Goal: Task Accomplishment & Management: Complete application form

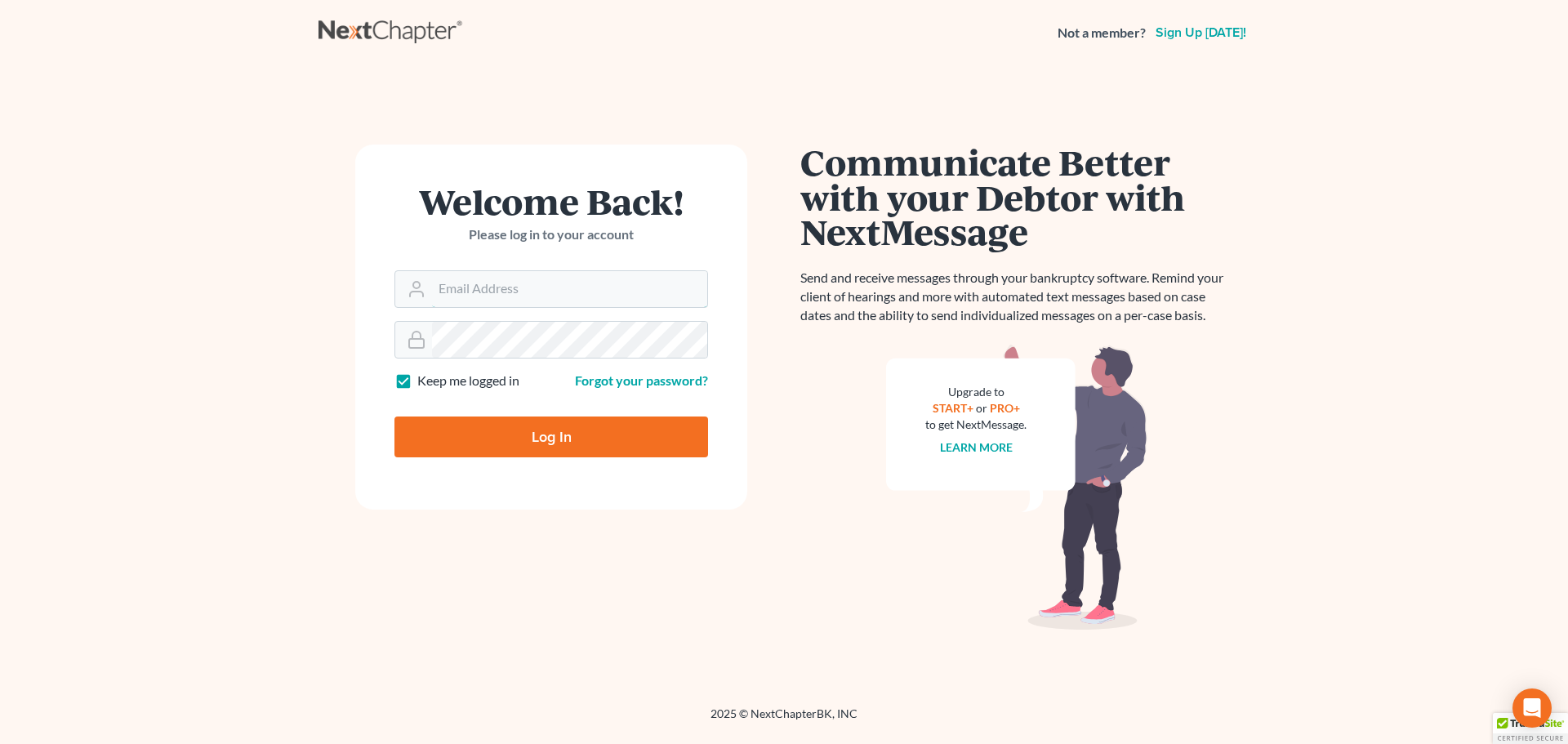
type input "[PERSON_NAME][EMAIL_ADDRESS][DOMAIN_NAME]"
click at [525, 444] on input "Log In" at bounding box center [551, 437] width 314 height 41
type input "Thinking..."
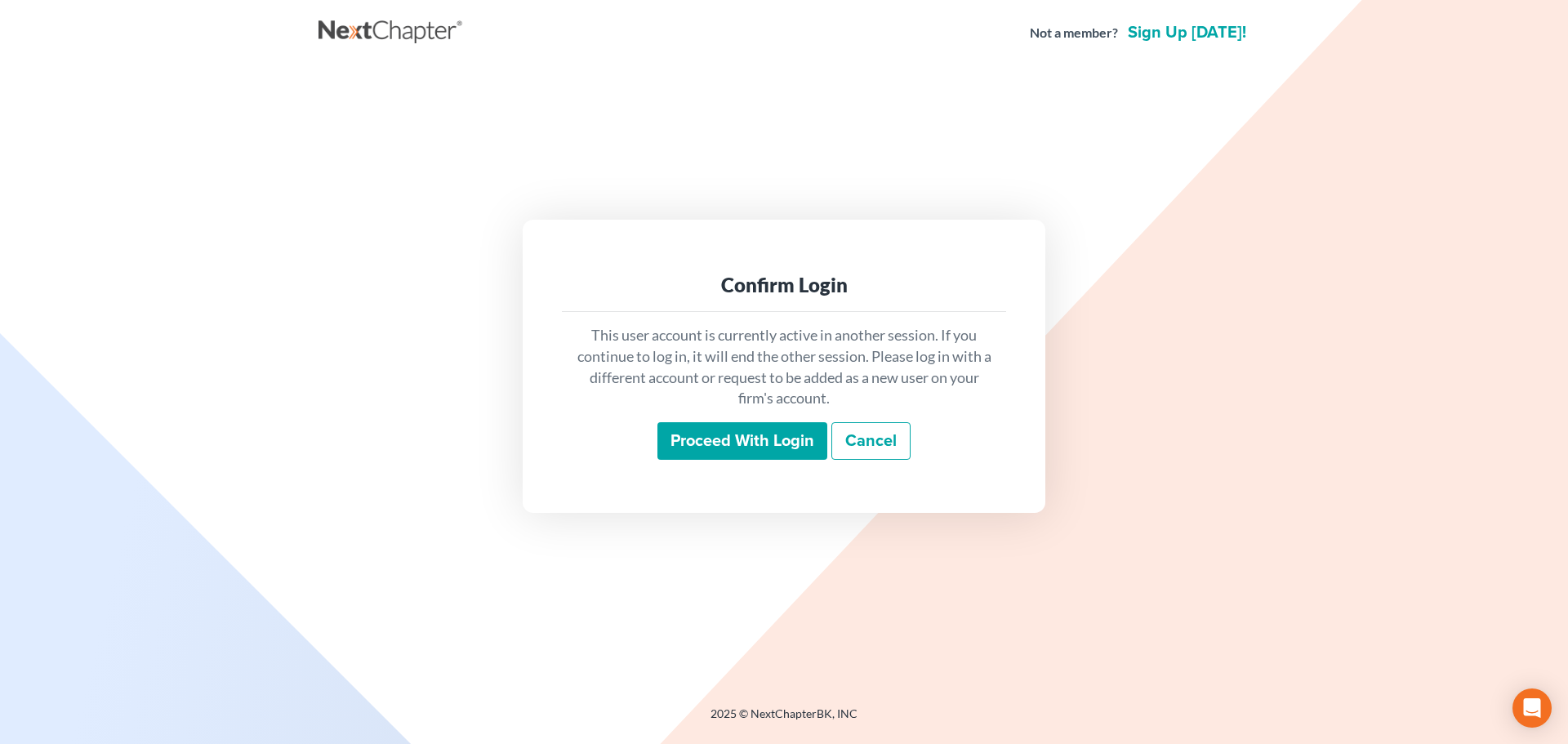
click at [722, 430] on input "Proceed with login" at bounding box center [742, 441] width 170 height 38
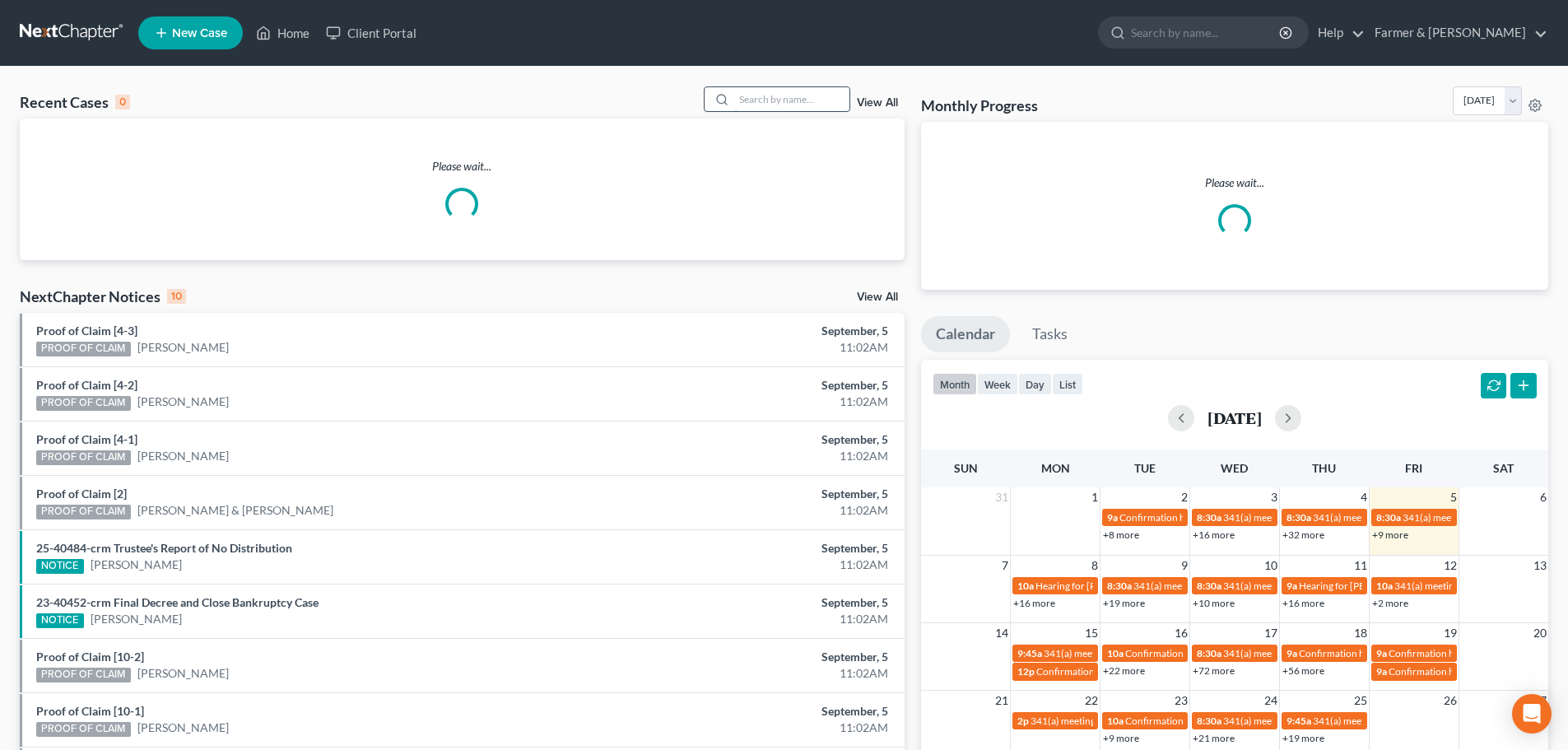
click at [747, 101] on input "search" at bounding box center [792, 99] width 116 height 23
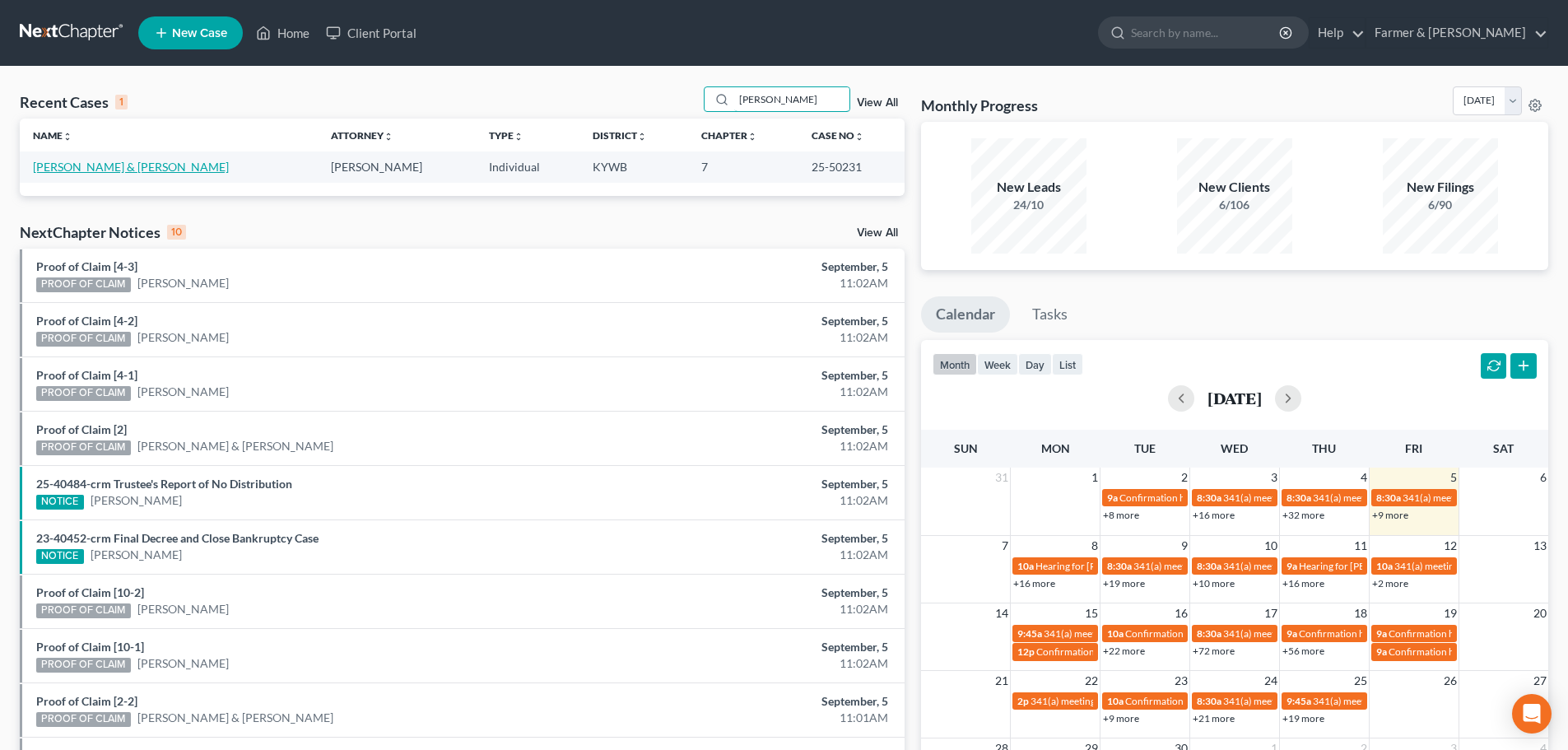
type input "hubert newton"
click at [116, 166] on link "Newton, Hubert & Lori" at bounding box center [131, 166] width 196 height 14
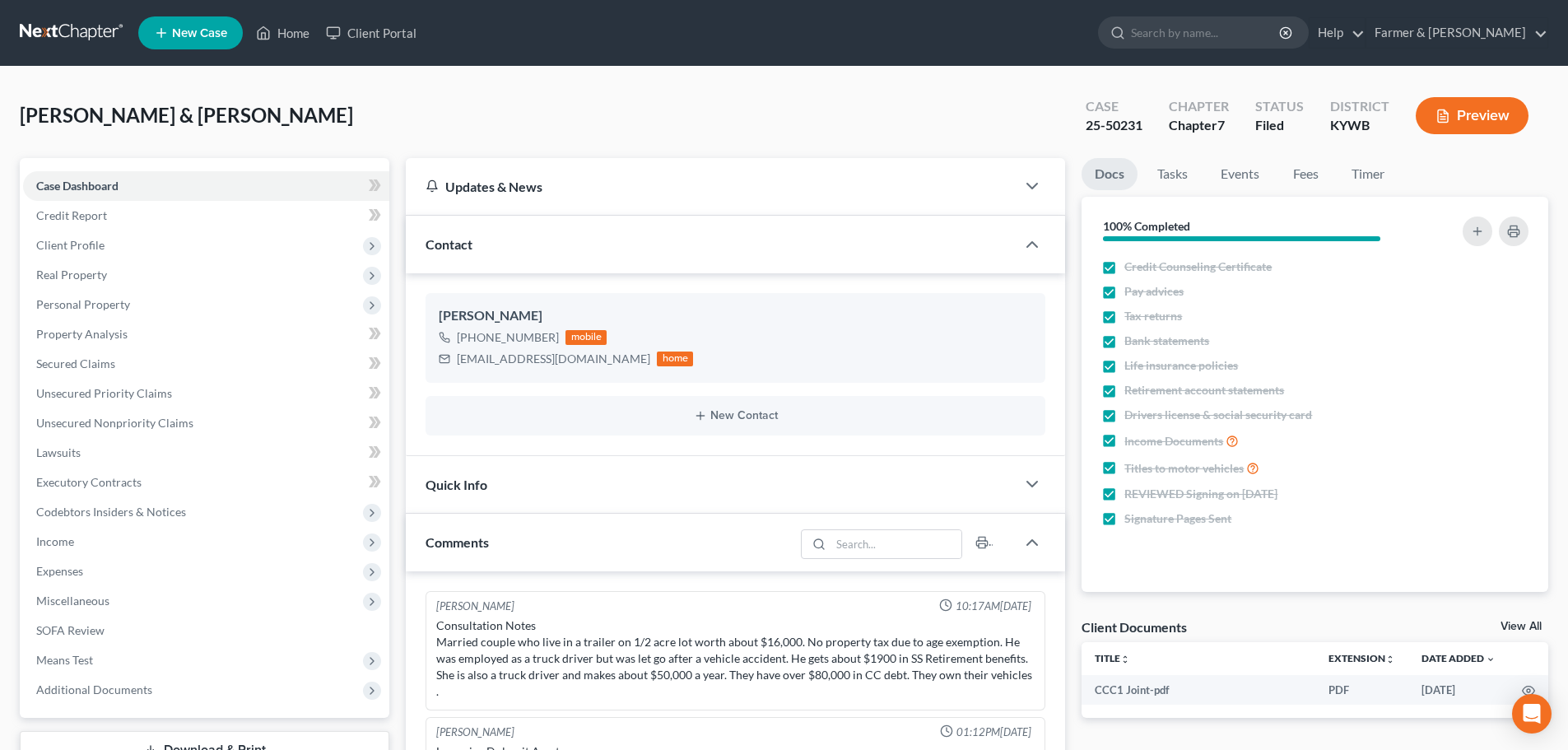
scroll to position [211, 0]
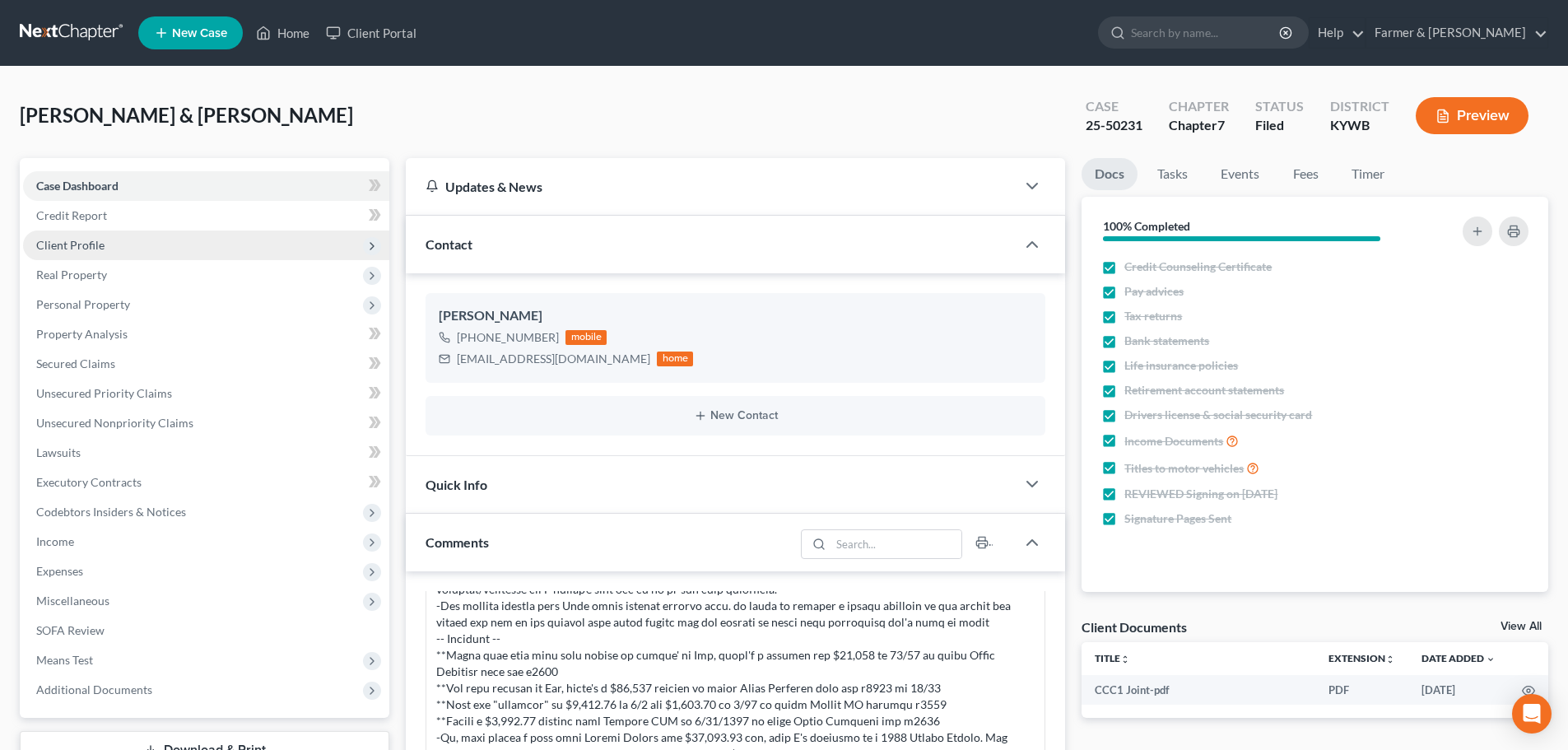
click at [146, 247] on span "Client Profile" at bounding box center [207, 245] width 366 height 29
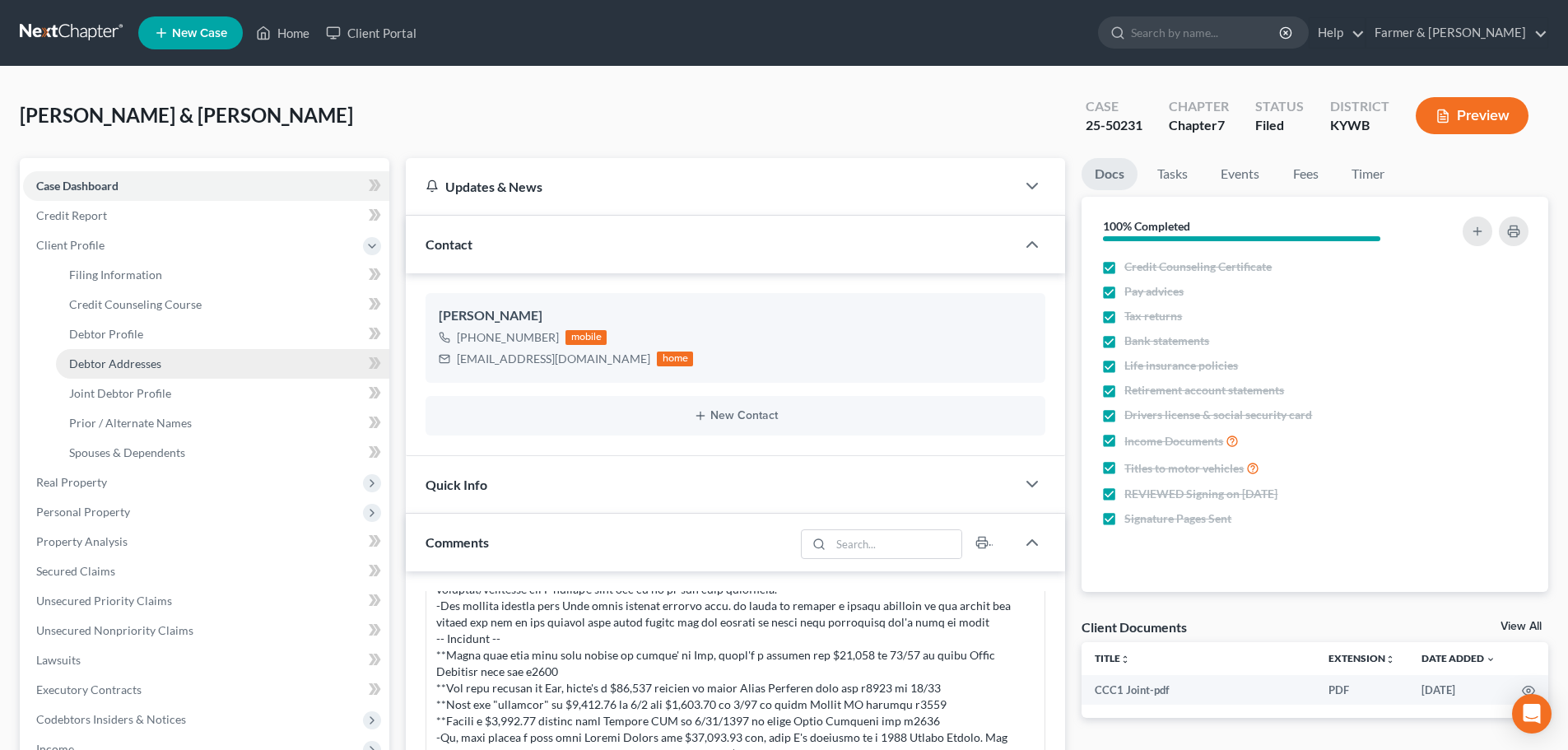
click at [153, 360] on span "Debtor Addresses" at bounding box center [116, 363] width 92 height 14
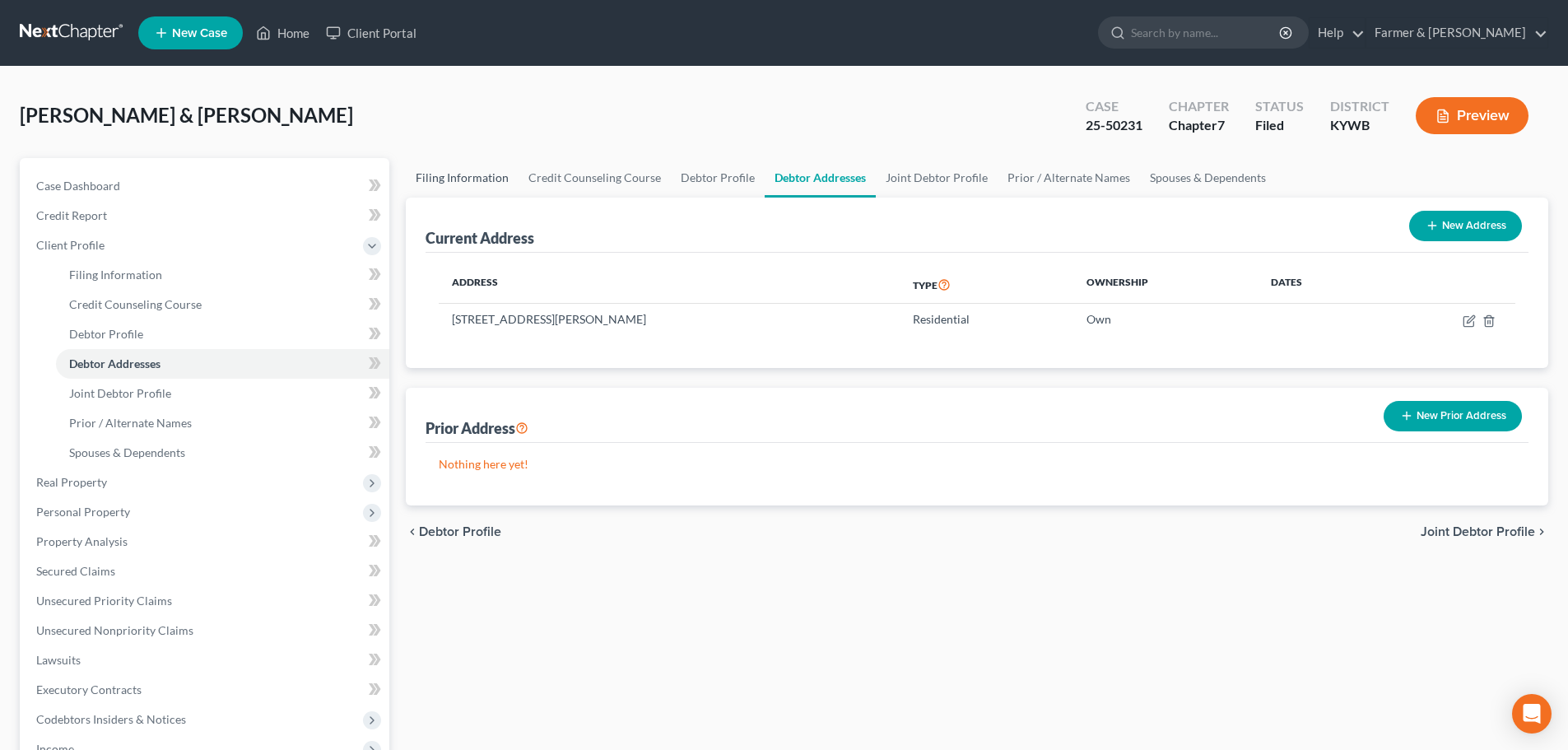
click at [473, 178] on link "Filing Information" at bounding box center [461, 177] width 113 height 39
select select "1"
select select "0"
